Goal: Task Accomplishment & Management: Use online tool/utility

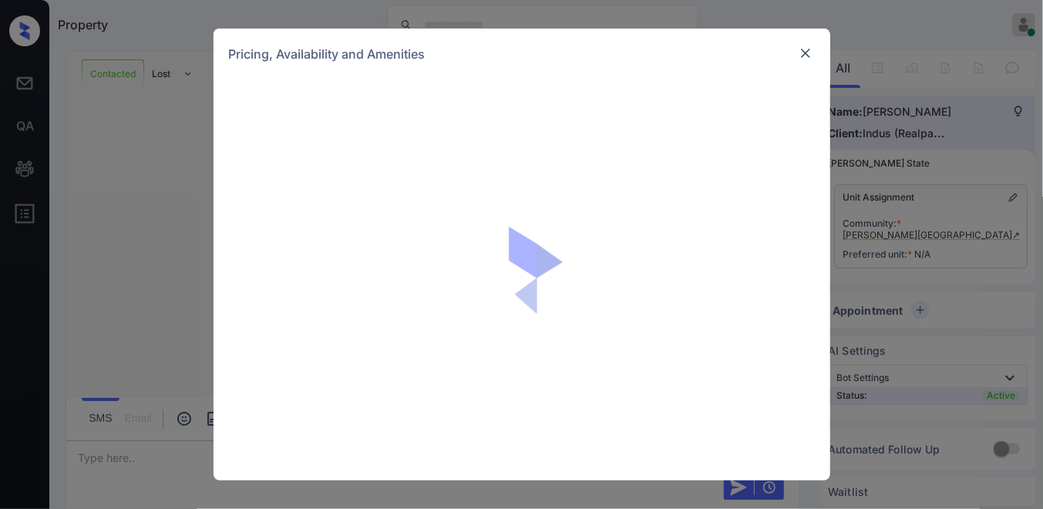
scroll to position [1027, 0]
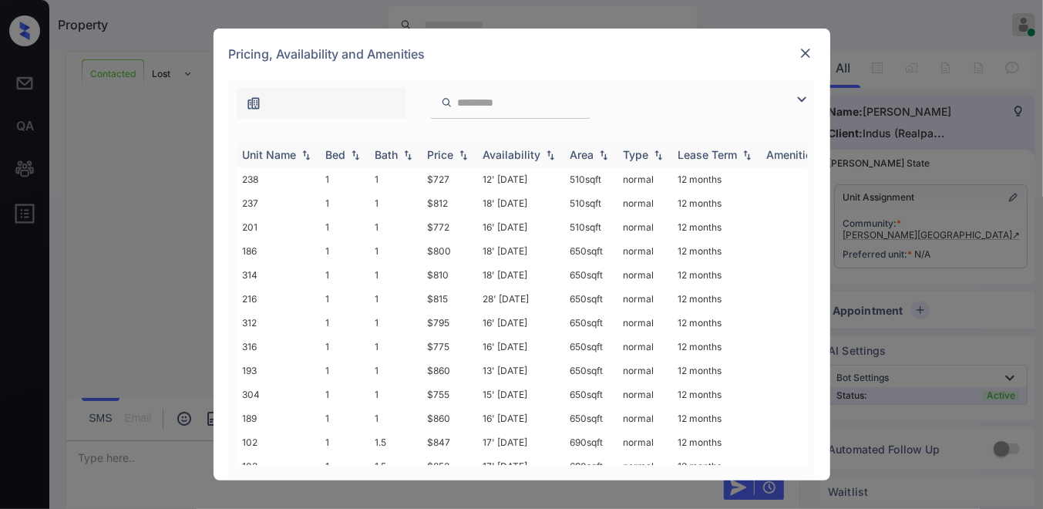
click at [450, 155] on div "Price" at bounding box center [441, 154] width 26 height 13
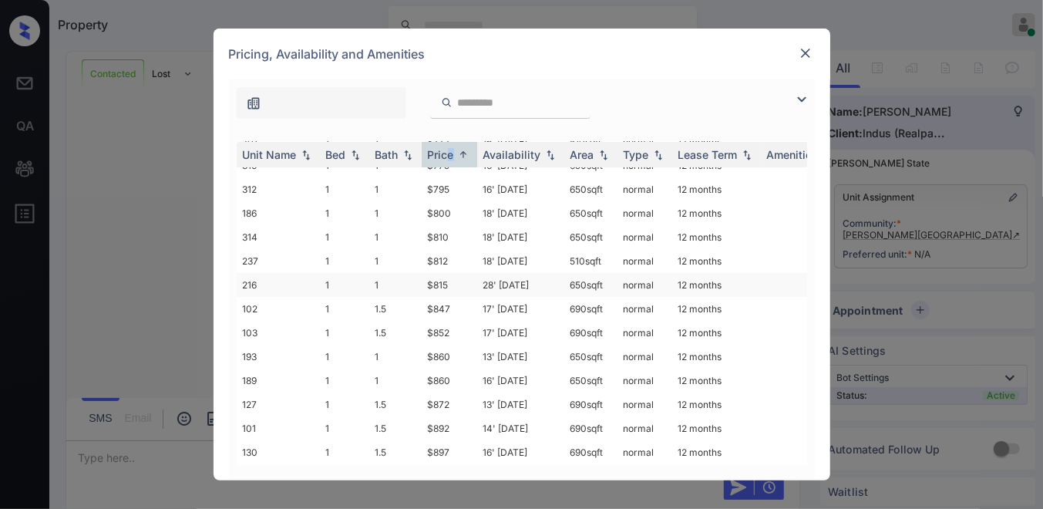
scroll to position [160, 0]
click at [452, 421] on td "$1152" at bounding box center [449, 429] width 55 height 24
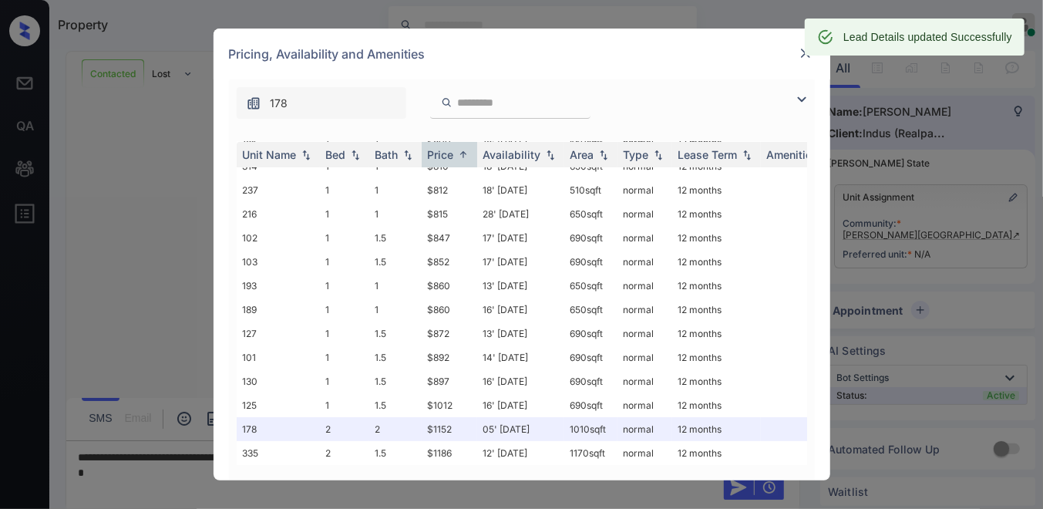
click at [799, 54] on img at bounding box center [805, 52] width 15 height 15
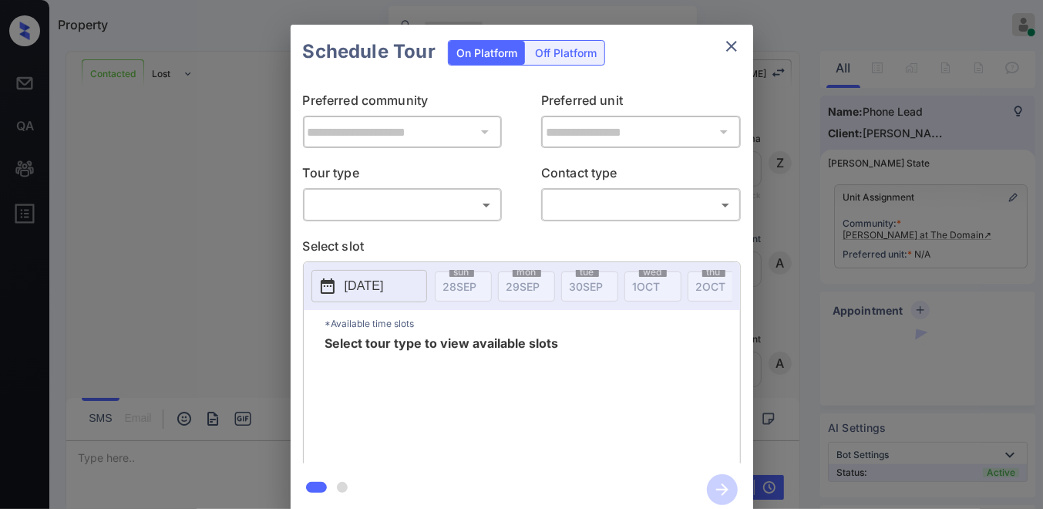
scroll to position [895, 0]
click at [460, 195] on body "Property [PERSON_NAME] Online Set yourself offline Set yourself on break Profil…" at bounding box center [521, 254] width 1043 height 509
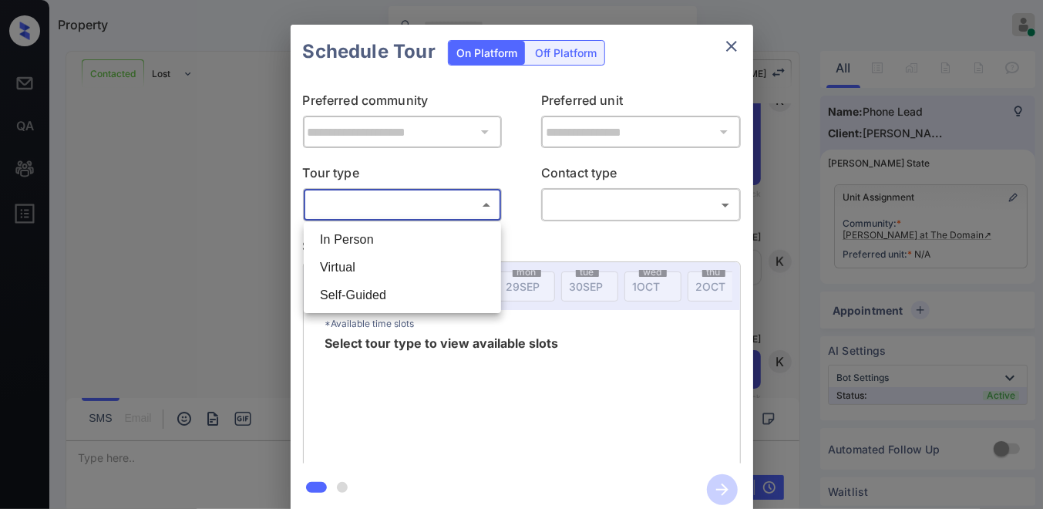
click at [448, 231] on li "In Person" at bounding box center [403, 240] width 190 height 28
type input "********"
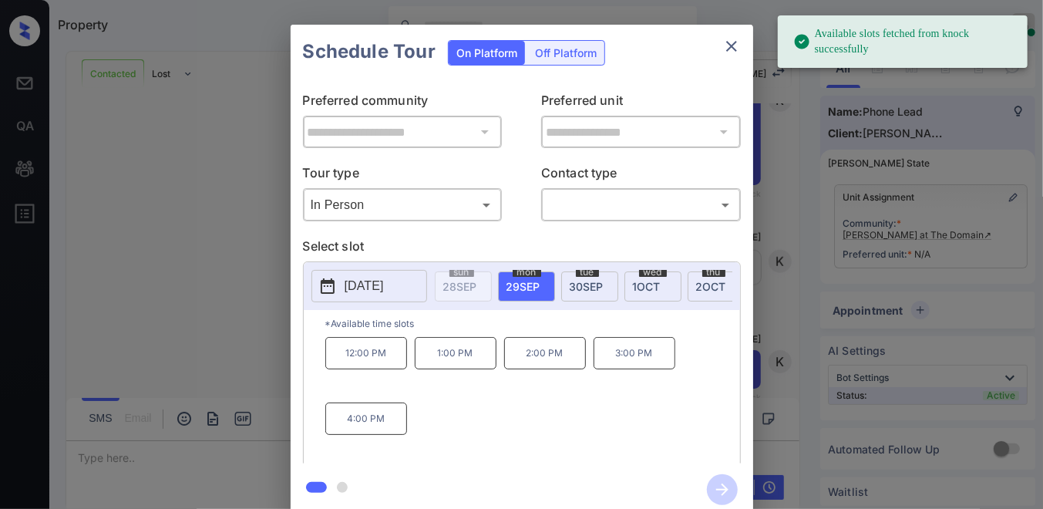
click at [362, 295] on p "[DATE]" at bounding box center [364, 286] width 39 height 18
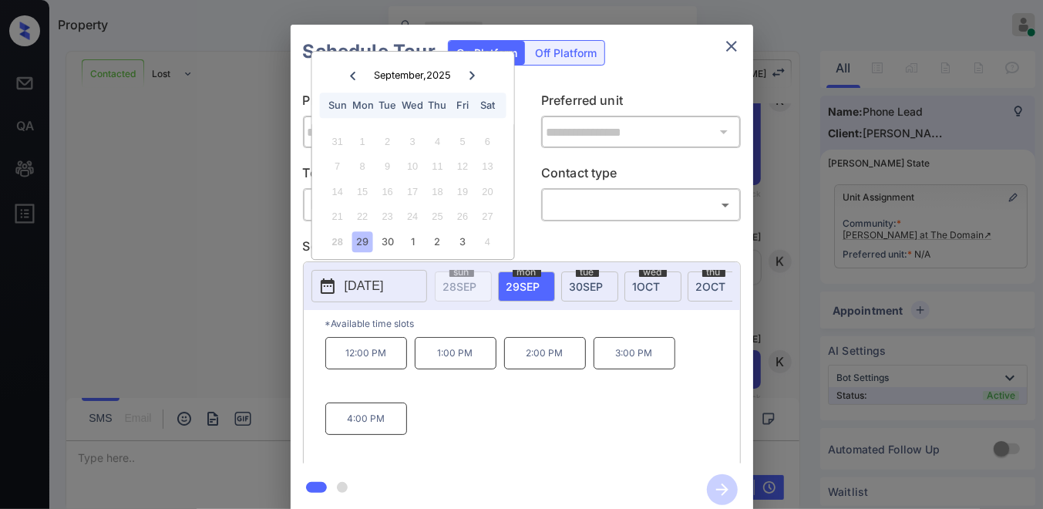
click at [473, 72] on icon at bounding box center [472, 75] width 9 height 9
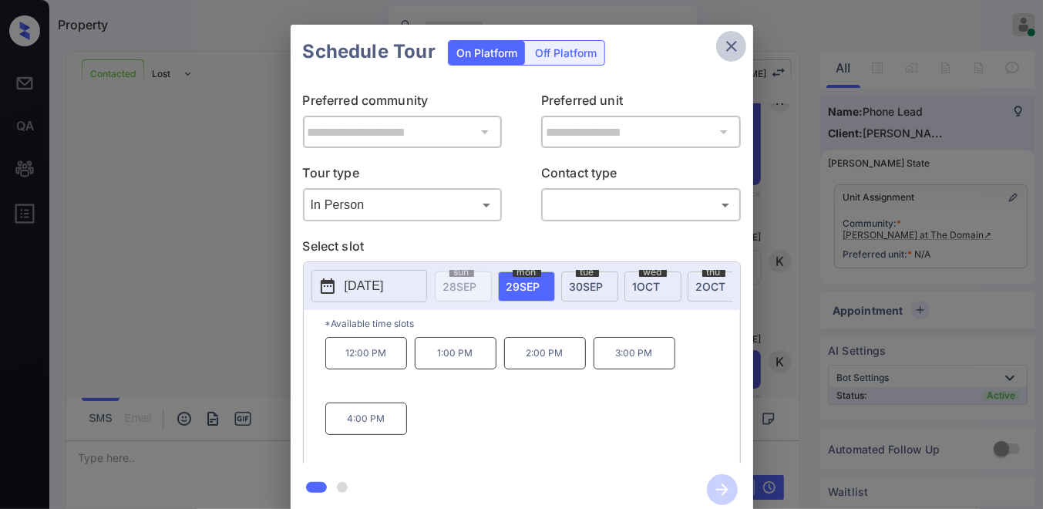
click at [734, 41] on icon "close" at bounding box center [731, 46] width 18 height 18
